Goal: Navigation & Orientation: Find specific page/section

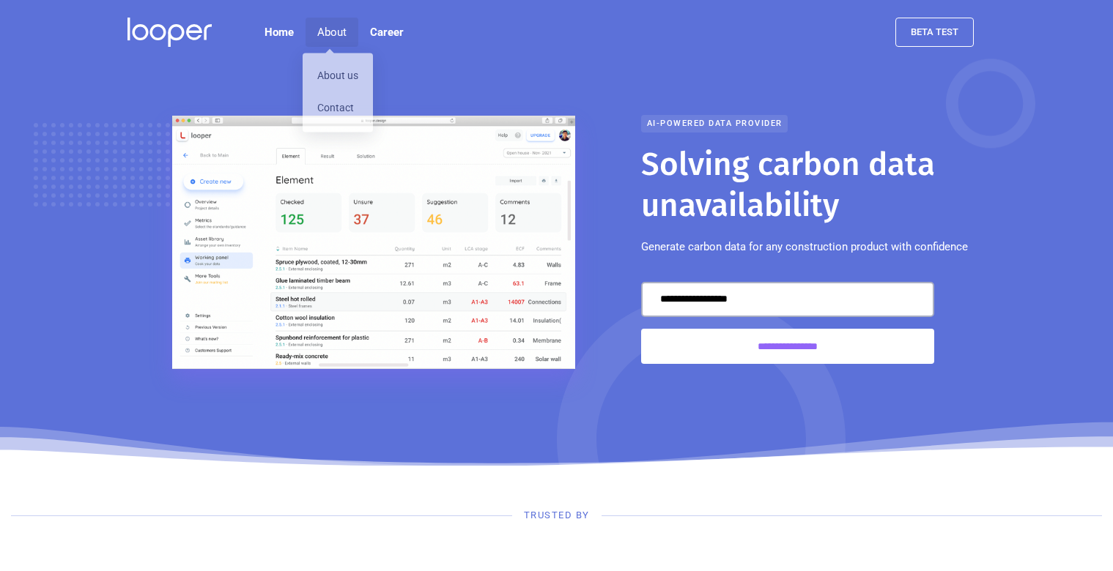
click at [324, 30] on div "About" at bounding box center [331, 32] width 29 height 18
click at [333, 81] on link "About us" at bounding box center [338, 79] width 70 height 32
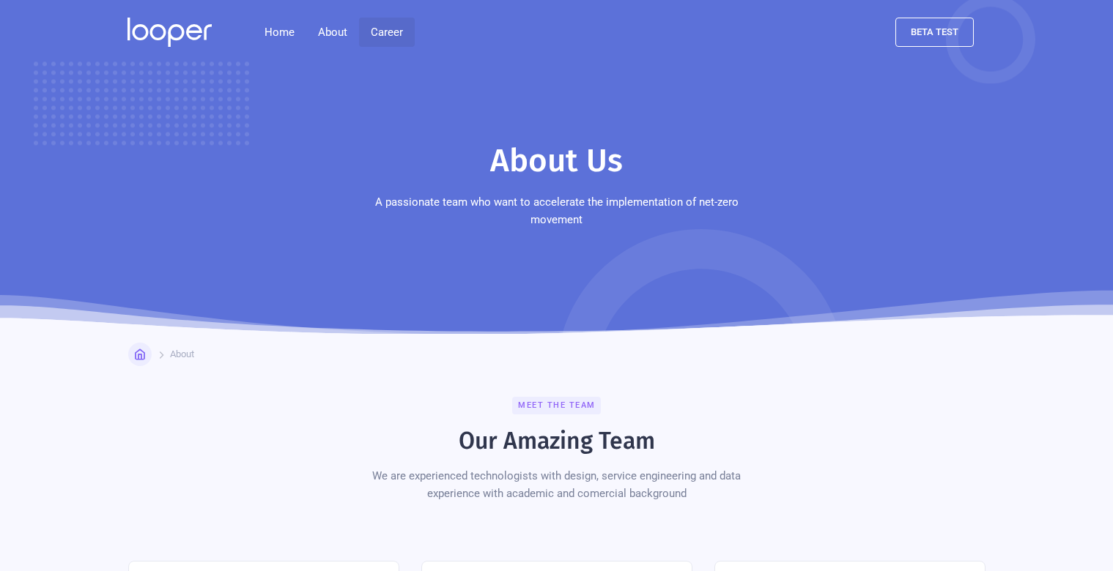
click at [385, 26] on link "Career" at bounding box center [387, 32] width 56 height 29
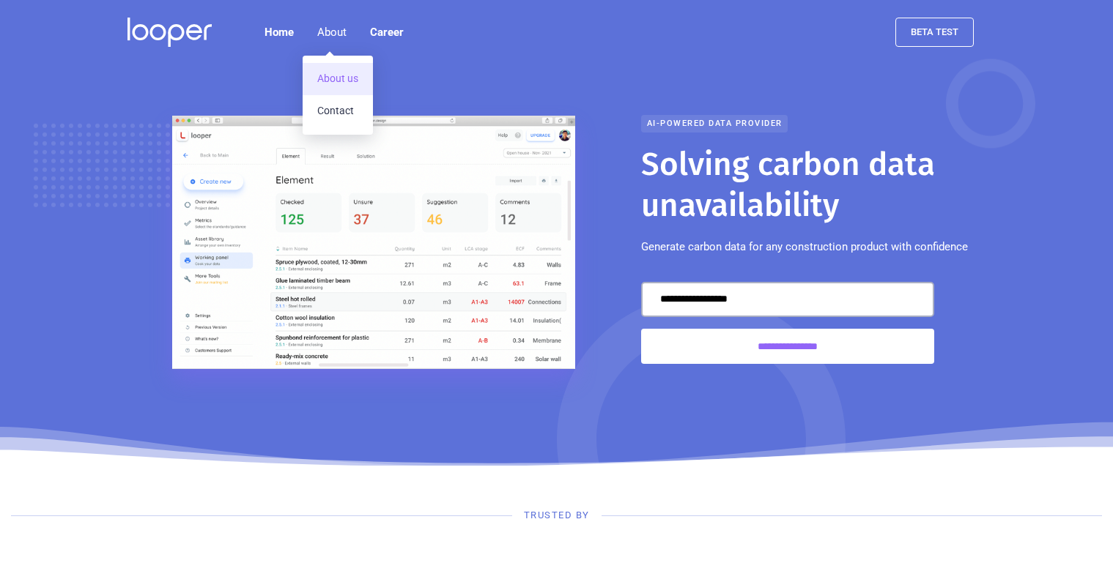
click at [332, 77] on link "About us" at bounding box center [338, 79] width 70 height 32
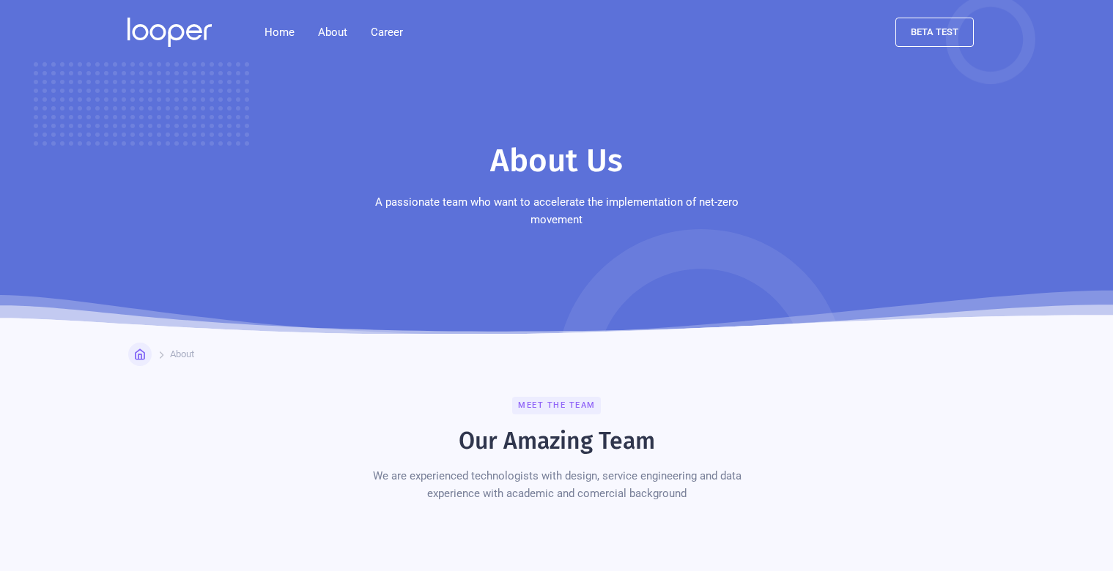
click at [162, 28] on img at bounding box center [169, 32] width 84 height 29
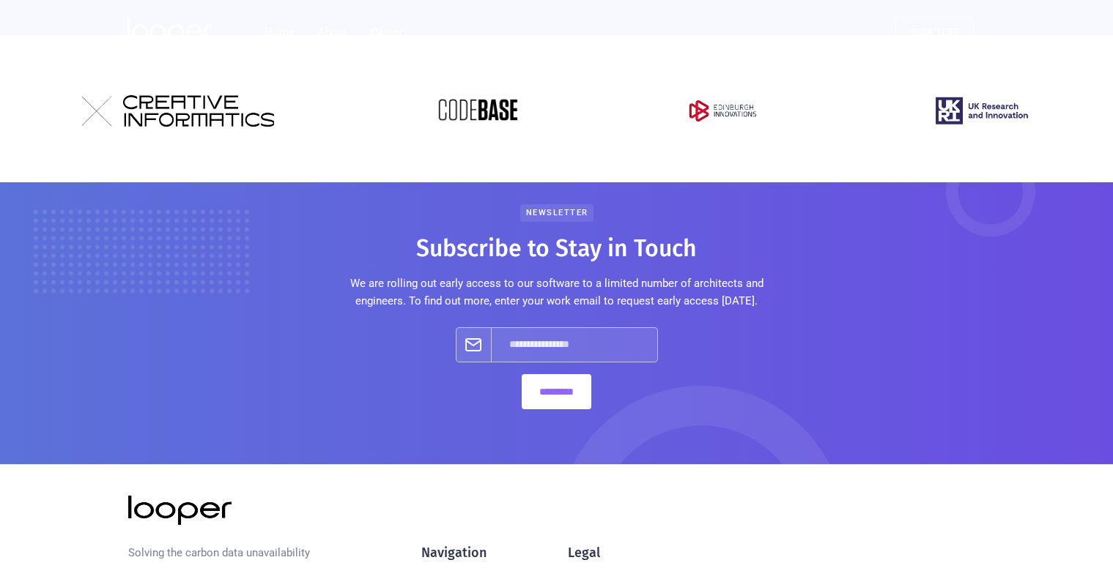
scroll to position [1031, 0]
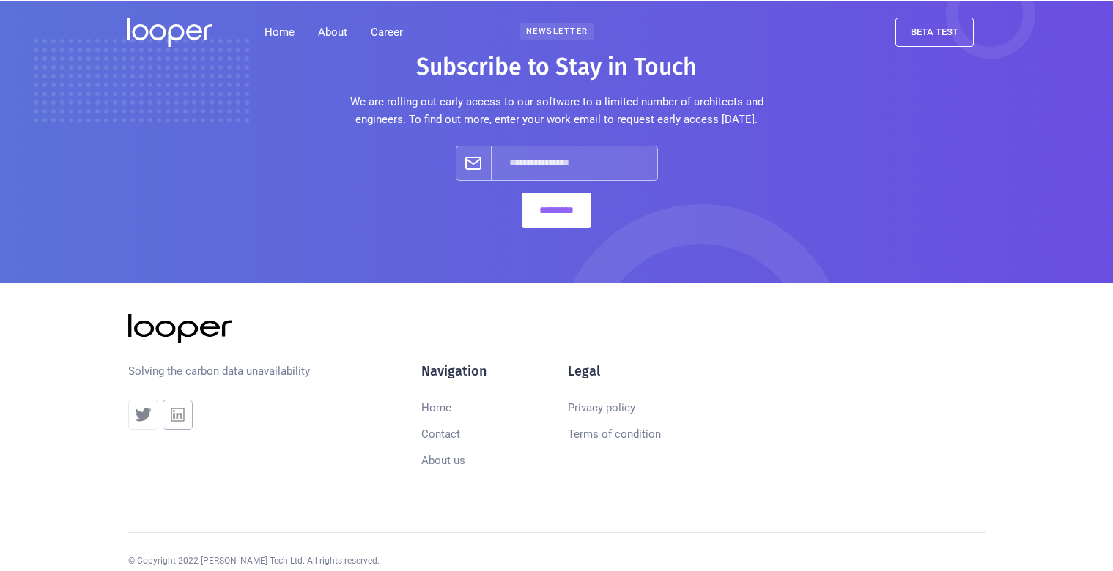
click at [175, 405] on img at bounding box center [178, 415] width 20 height 20
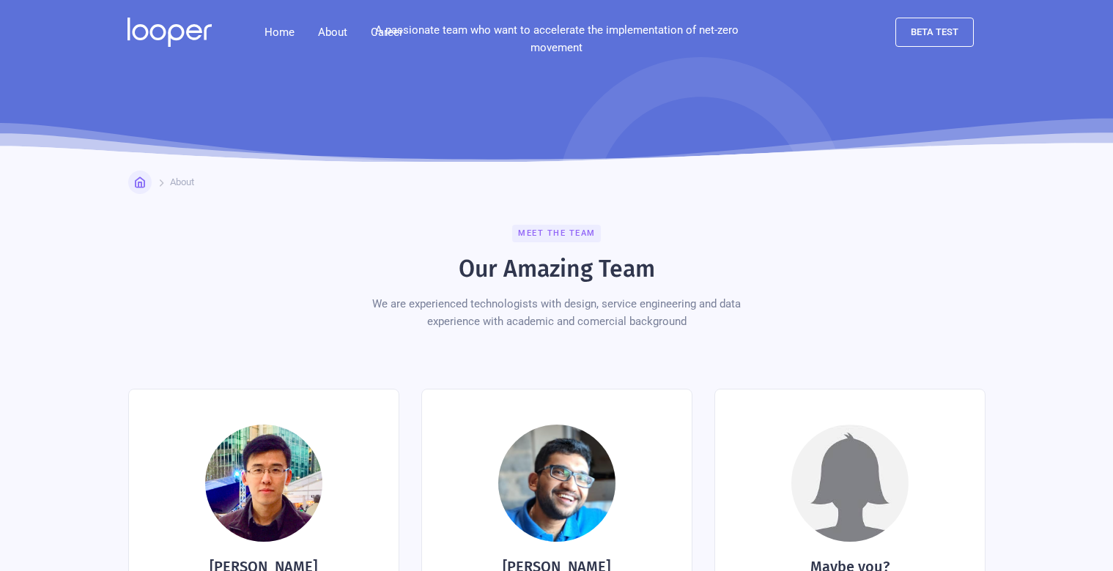
scroll to position [0, 0]
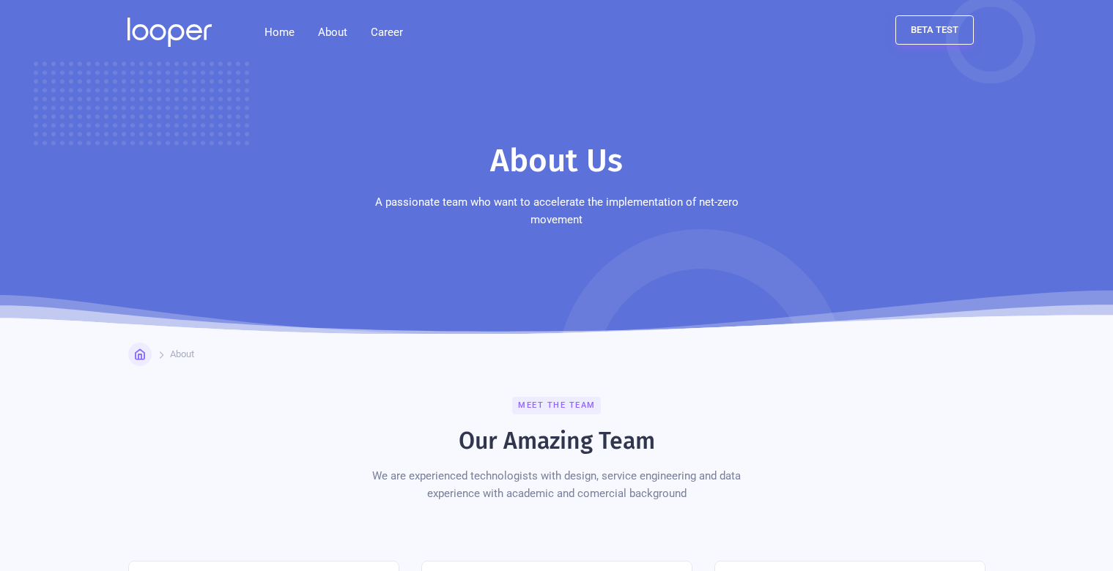
click at [925, 37] on link "beta test" at bounding box center [934, 29] width 78 height 29
click at [177, 29] on img at bounding box center [169, 32] width 84 height 29
click at [279, 23] on link "Home" at bounding box center [279, 32] width 53 height 29
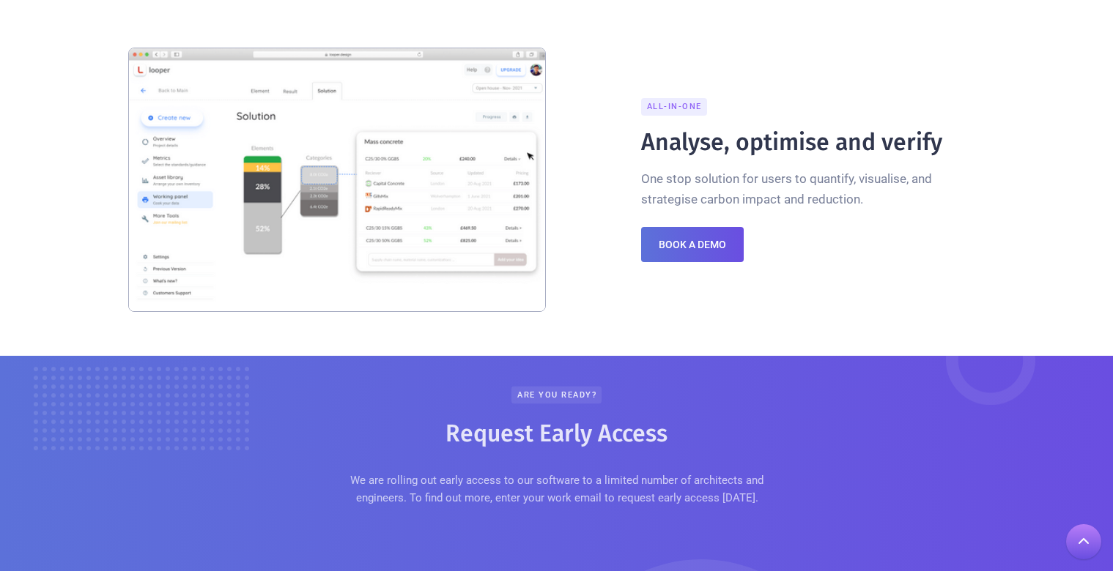
scroll to position [1429, 0]
